Goal: Transaction & Acquisition: Purchase product/service

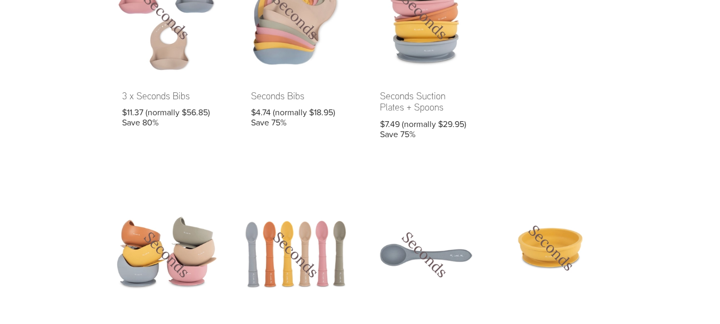
scroll to position [411, 0]
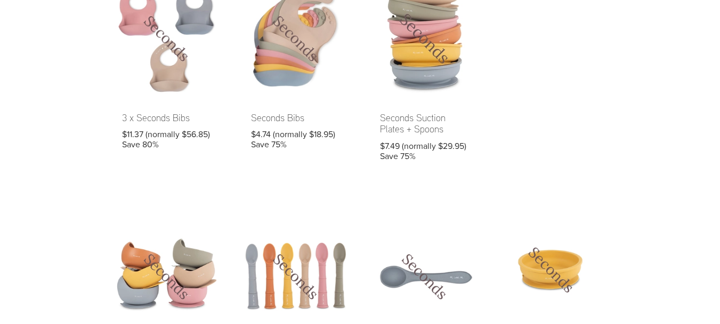
click at [443, 56] on link at bounding box center [425, 77] width 118 height 196
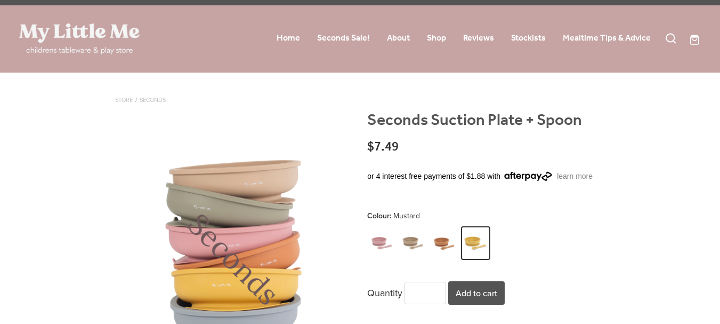
scroll to position [116, 0]
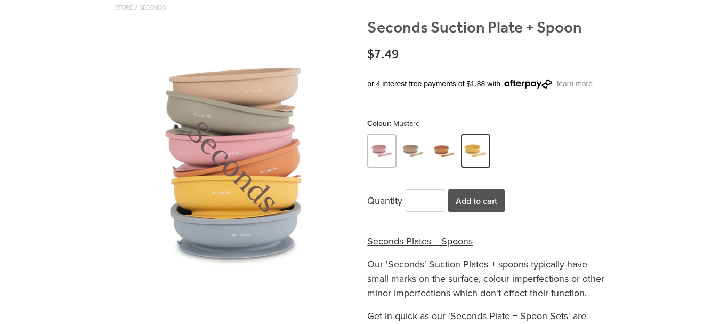
click at [383, 144] on img at bounding box center [381, 151] width 25 height 31
click at [413, 146] on img at bounding box center [413, 151] width 25 height 31
click at [443, 152] on img at bounding box center [444, 151] width 25 height 31
click at [376, 145] on img at bounding box center [381, 151] width 25 height 31
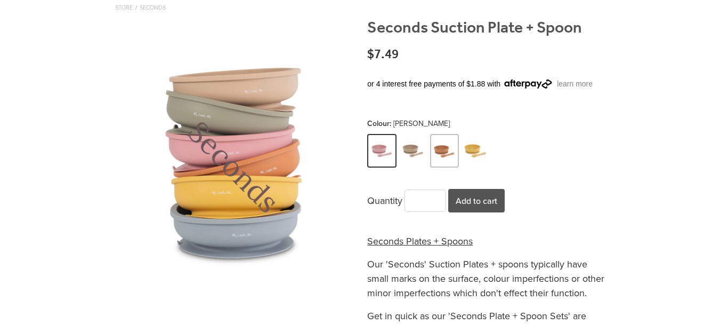
click at [433, 152] on img at bounding box center [444, 151] width 25 height 31
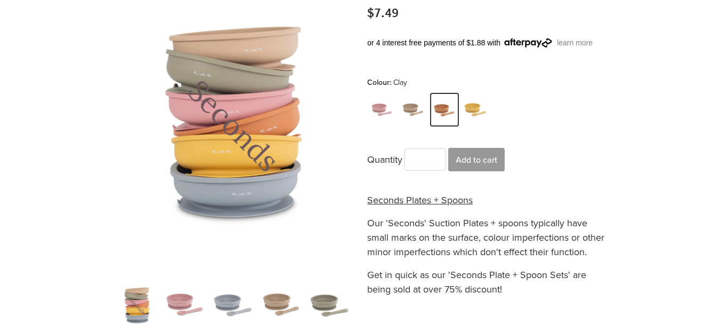
scroll to position [158, 0]
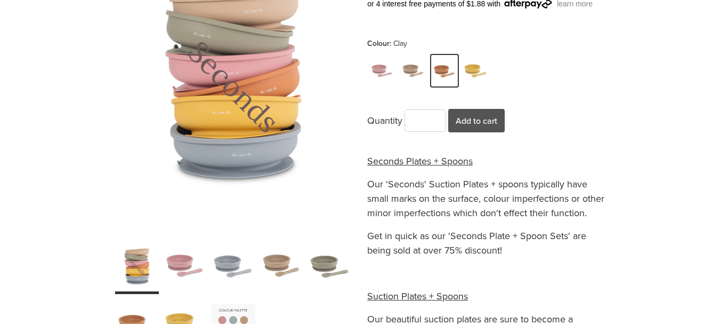
scroll to position [199, 0]
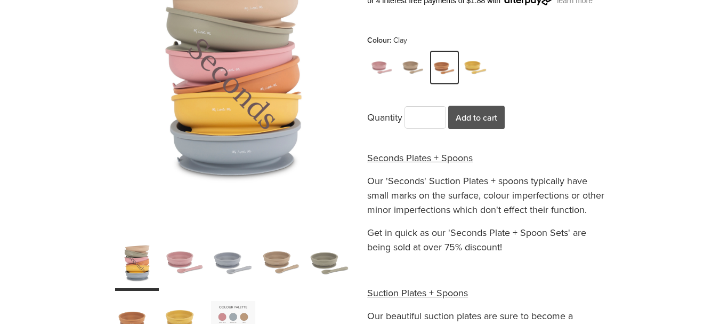
click at [182, 247] on div "carousel" at bounding box center [185, 263] width 44 height 55
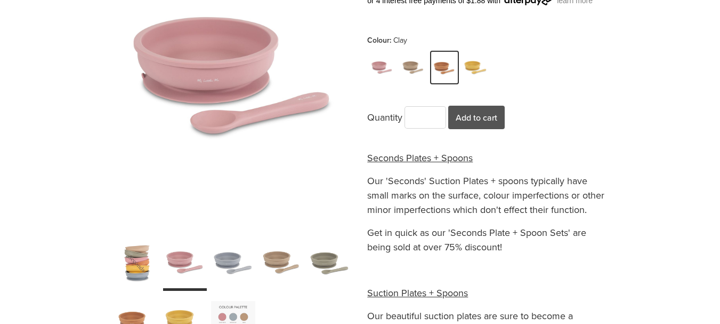
click at [222, 260] on div "carousel" at bounding box center [233, 263] width 44 height 55
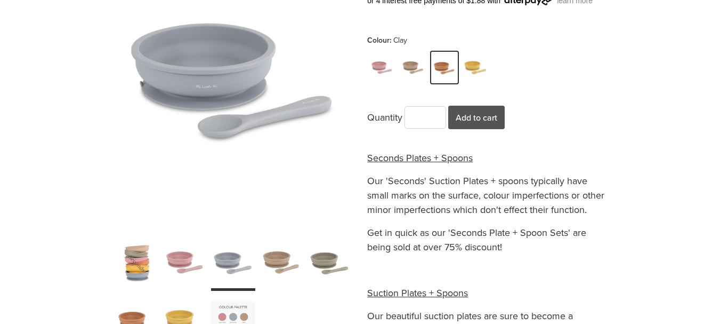
click at [271, 256] on div "carousel" at bounding box center [282, 263] width 44 height 55
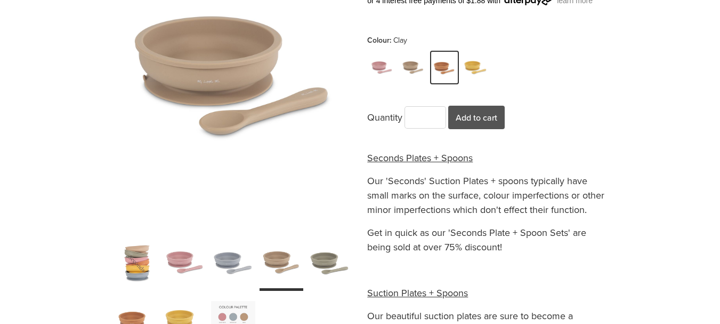
click at [327, 263] on div "carousel" at bounding box center [330, 263] width 44 height 55
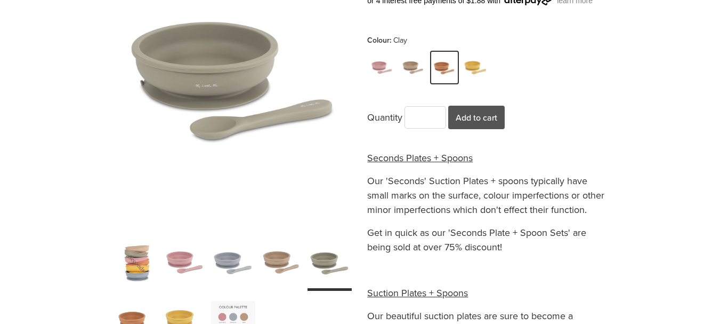
click at [136, 304] on div "carousel" at bounding box center [137, 322] width 44 height 55
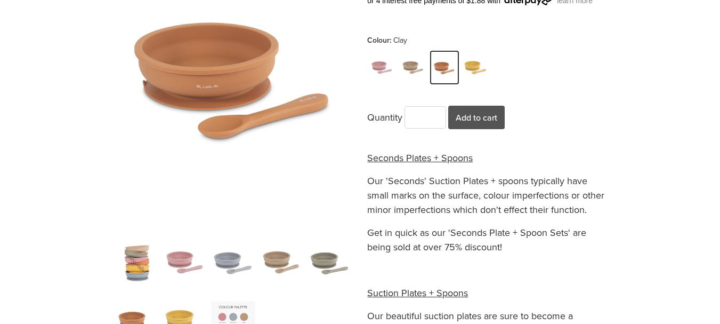
click at [172, 309] on div "carousel" at bounding box center [185, 322] width 44 height 55
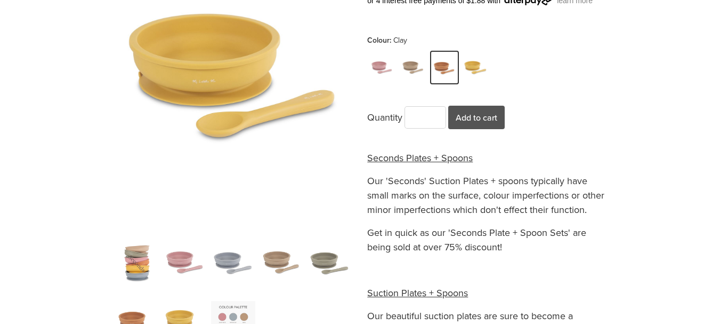
click at [229, 311] on div "carousel" at bounding box center [233, 322] width 44 height 55
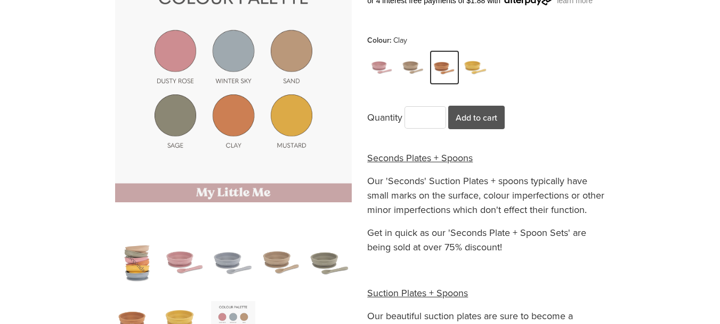
click at [123, 301] on div "carousel" at bounding box center [137, 322] width 44 height 55
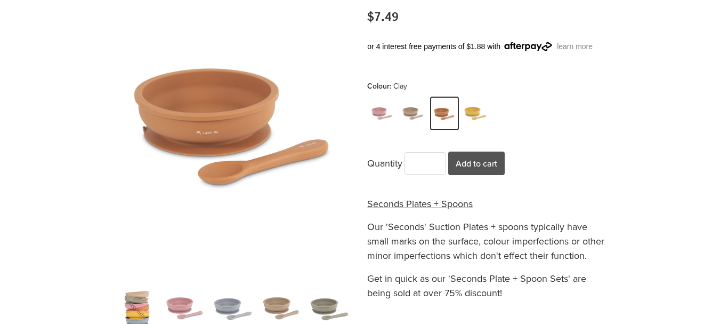
scroll to position [155, 0]
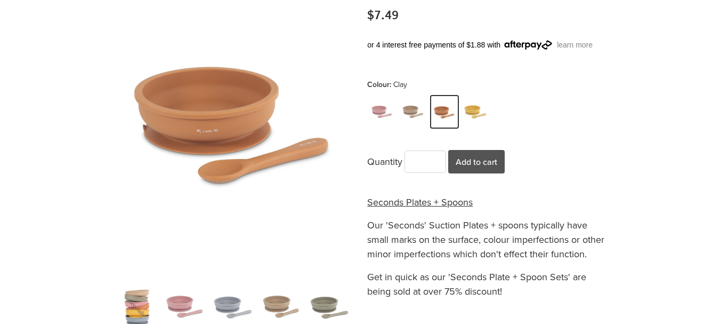
click at [185, 305] on div "carousel" at bounding box center [185, 307] width 44 height 55
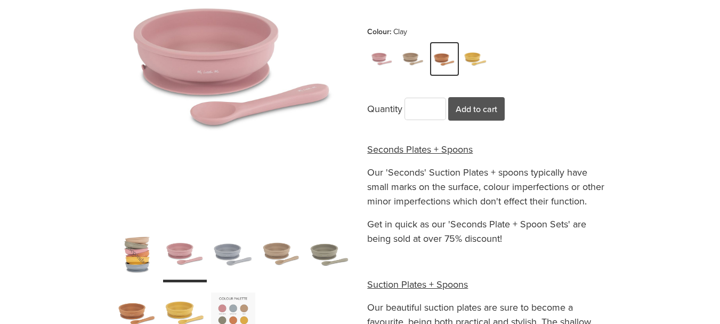
scroll to position [216, 0]
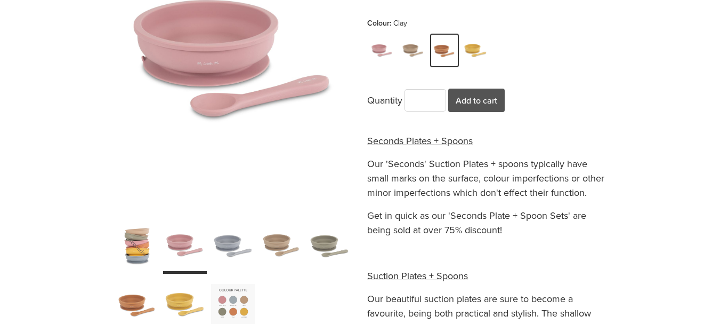
click at [120, 303] on div "carousel" at bounding box center [137, 305] width 44 height 55
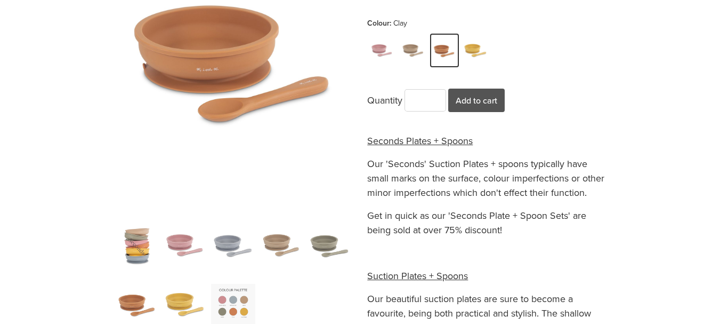
click at [278, 240] on div "carousel" at bounding box center [282, 246] width 44 height 55
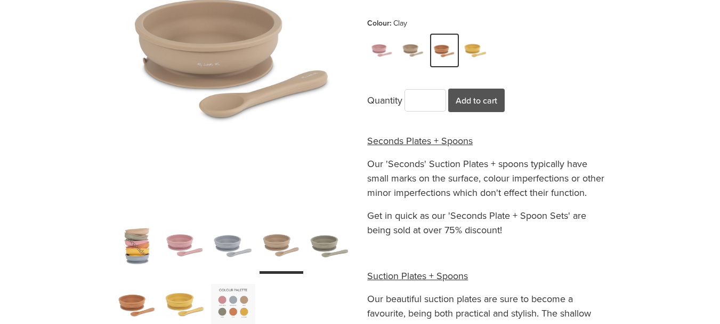
click at [138, 282] on div "carousel" at bounding box center [137, 305] width 44 height 55
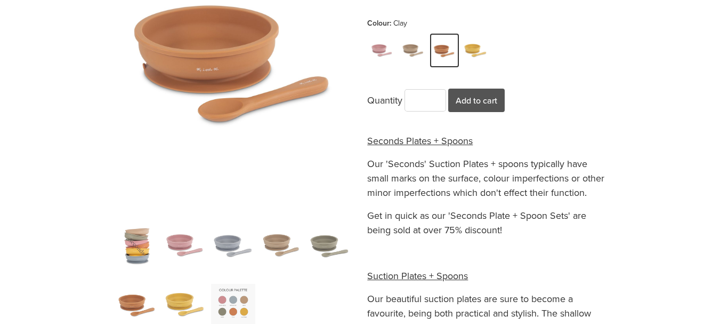
click at [185, 303] on div "carousel" at bounding box center [185, 305] width 44 height 55
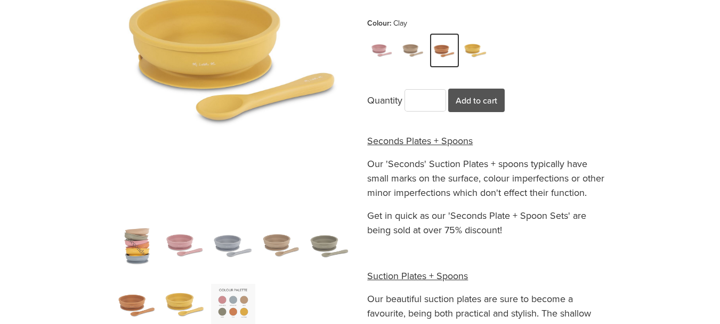
click at [128, 298] on div "carousel" at bounding box center [137, 305] width 44 height 55
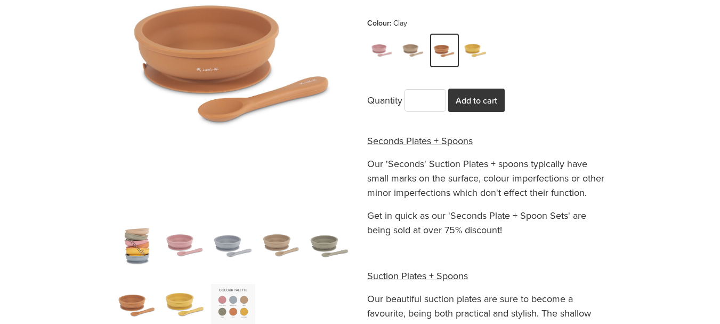
click at [491, 98] on button "Add to cart" at bounding box center [476, 99] width 56 height 23
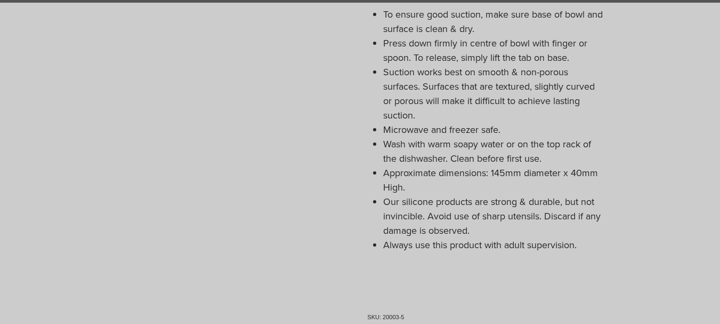
scroll to position [693, 0]
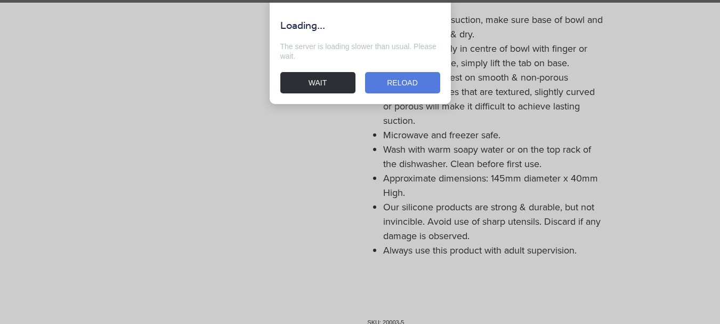
click at [334, 80] on div "WAIT" at bounding box center [317, 82] width 75 height 21
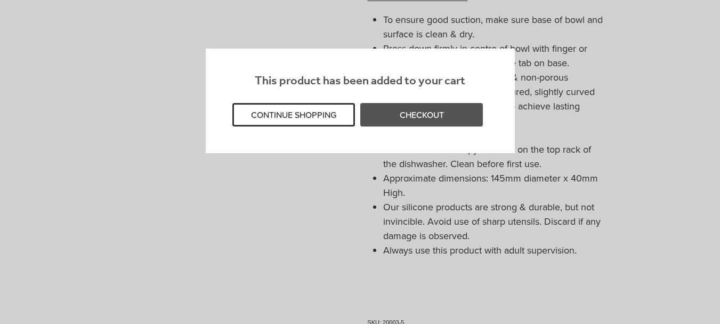
click at [320, 112] on button "CONTINUE SHOPPING" at bounding box center [293, 114] width 123 height 23
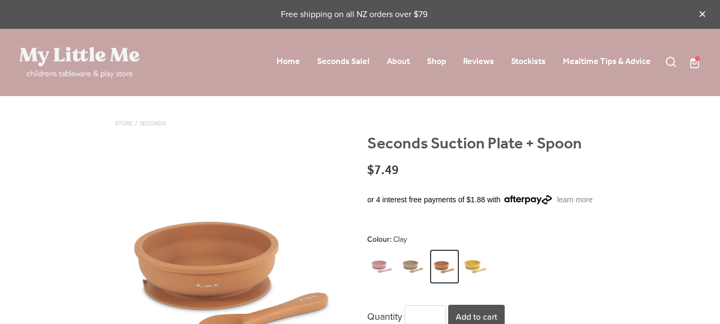
scroll to position [0, 0]
click at [288, 58] on link "Home" at bounding box center [288, 62] width 23 height 17
click at [597, 165] on p "$7.49" at bounding box center [486, 174] width 238 height 18
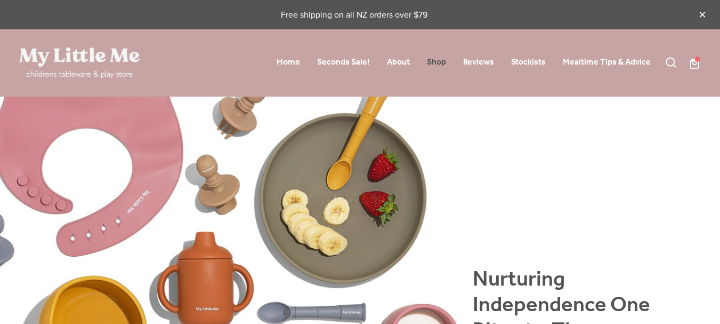
click at [438, 60] on link "Shop" at bounding box center [436, 62] width 19 height 17
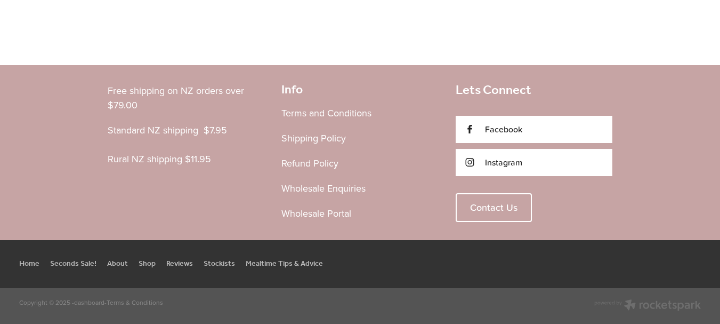
scroll to position [1452, 0]
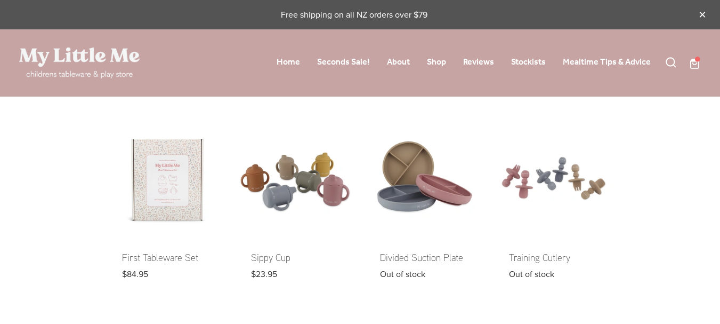
click at [701, 61] on span at bounding box center [701, 62] width 0 height 13
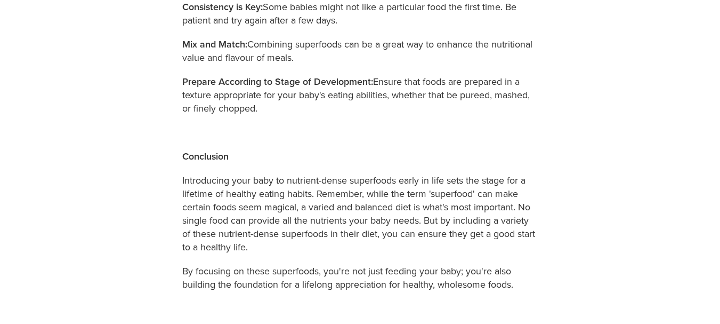
scroll to position [1688, 0]
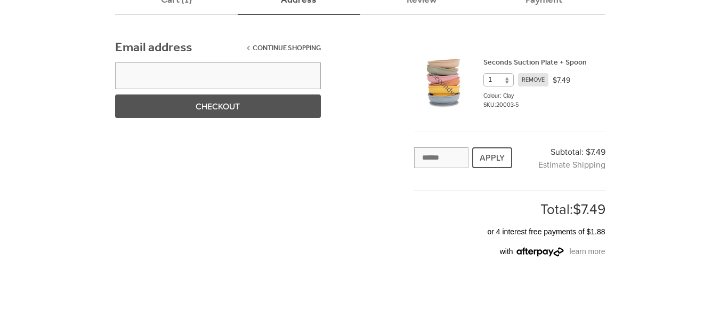
scroll to position [133, 0]
click at [590, 164] on span "Estimate Shipping" at bounding box center [571, 164] width 67 height 12
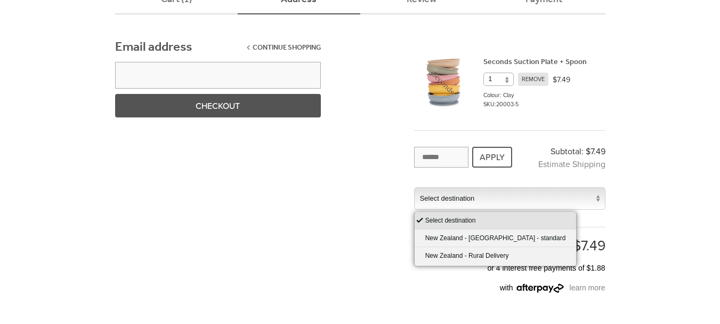
click at [572, 199] on span "Select destination" at bounding box center [503, 198] width 176 height 21
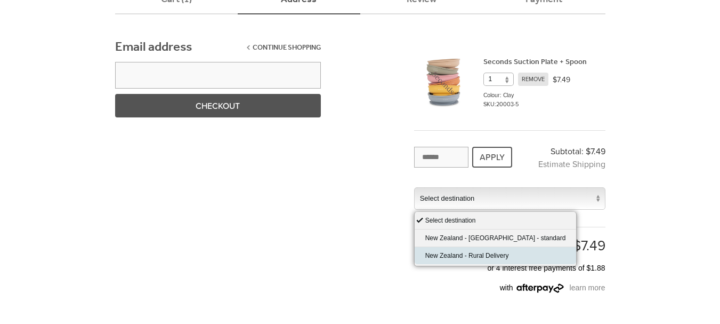
click at [499, 255] on li "New Zealand - Rural Delivery" at bounding box center [496, 255] width 162 height 17
